Goal: Information Seeking & Learning: Check status

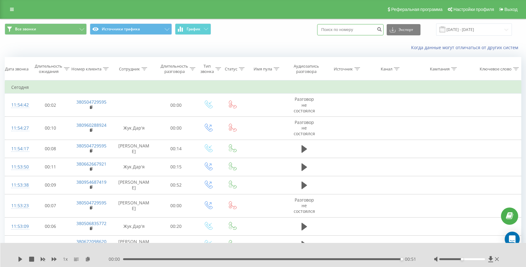
click at [365, 28] on input at bounding box center [350, 29] width 66 height 11
paste input "380678101093"
type input "380678101093"
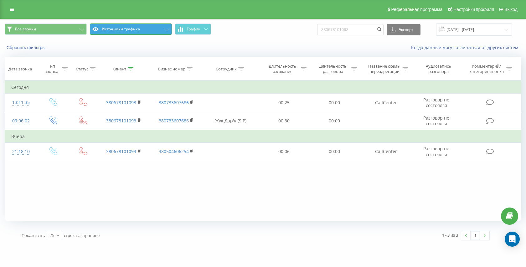
click at [135, 25] on button "Источники трафика" at bounding box center [131, 28] width 82 height 11
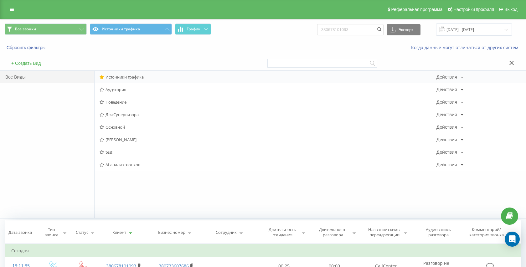
click at [126, 79] on span "Источники трафика" at bounding box center [268, 77] width 337 height 4
